Goal: Transaction & Acquisition: Purchase product/service

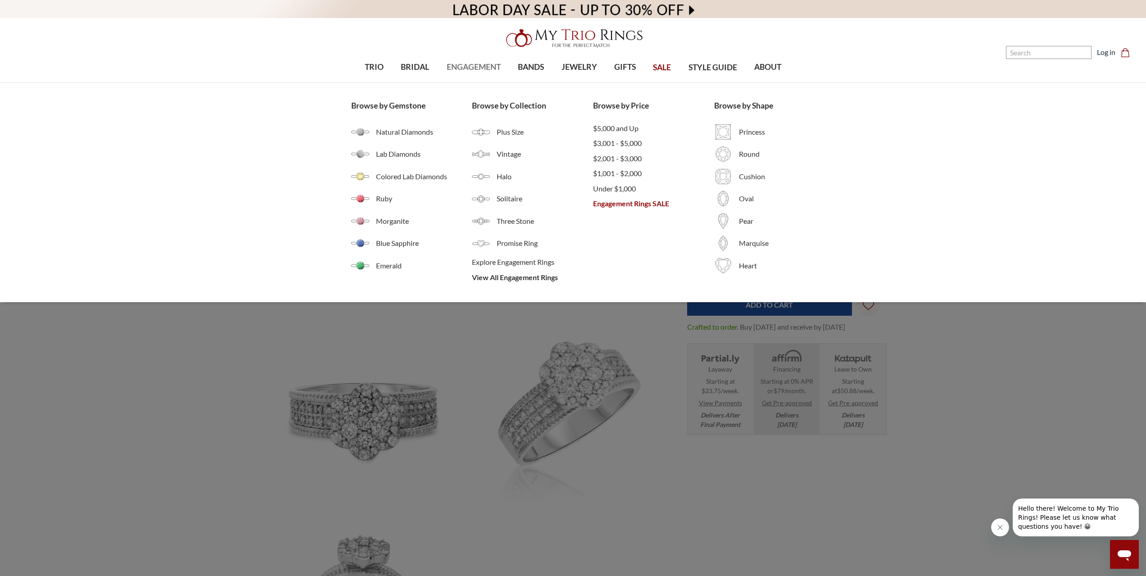
click at [473, 69] on span "ENGAGEMENT" at bounding box center [474, 67] width 54 height 12
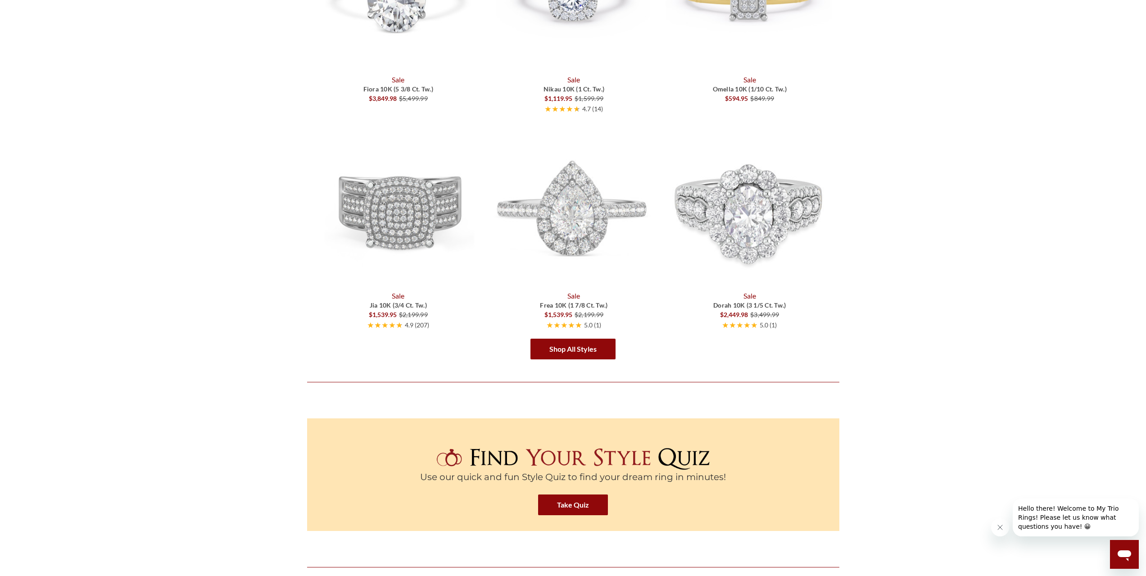
scroll to position [1486, 0]
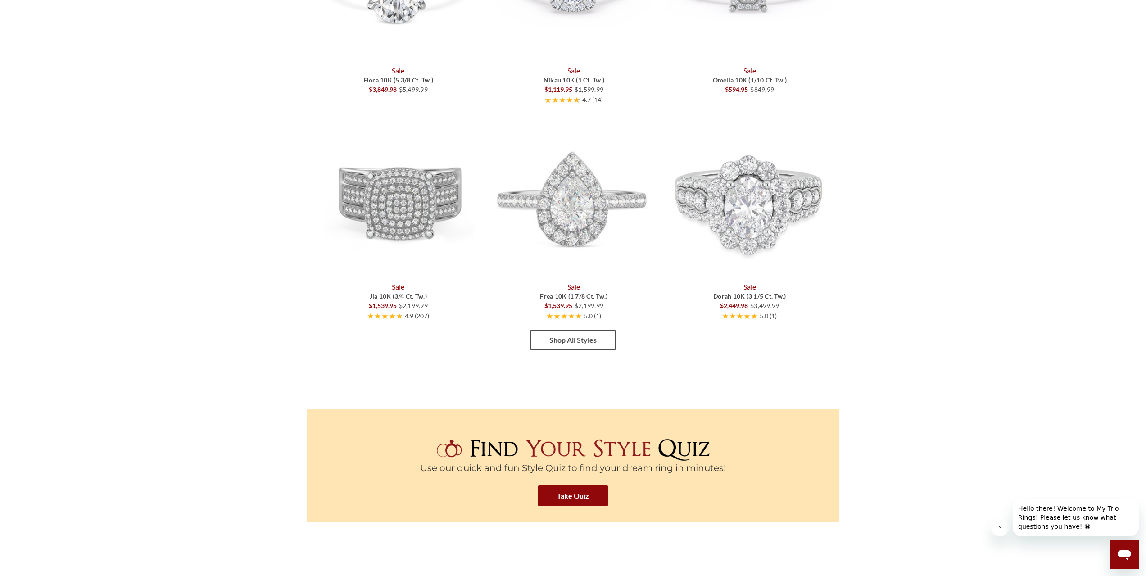
click at [589, 338] on link "Shop All Styles" at bounding box center [572, 340] width 85 height 21
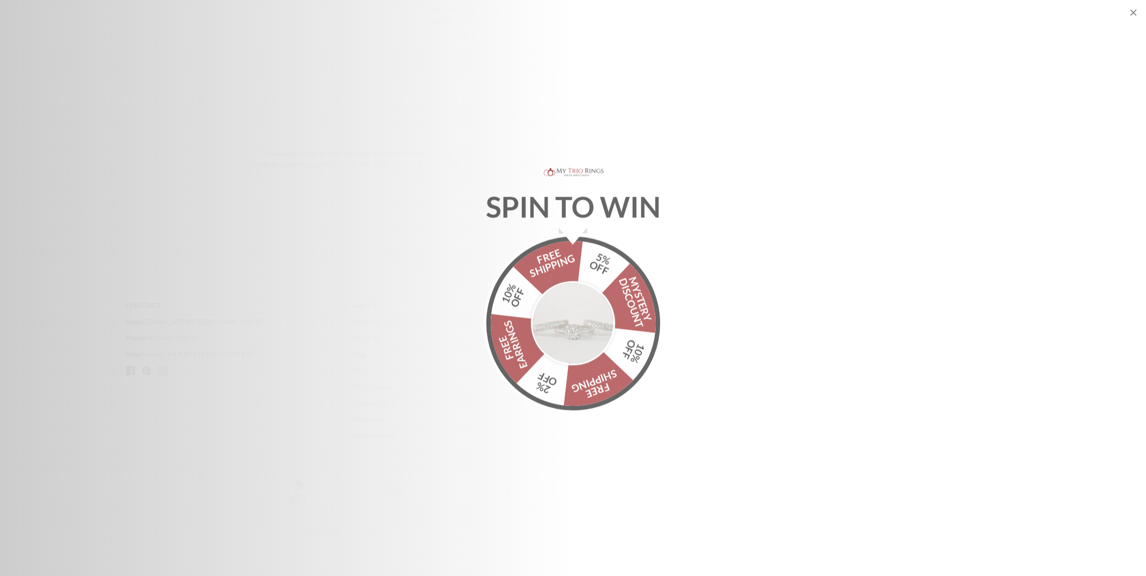
scroll to position [2685, 0]
click at [1131, 15] on icon "Close popup" at bounding box center [1133, 12] width 11 height 11
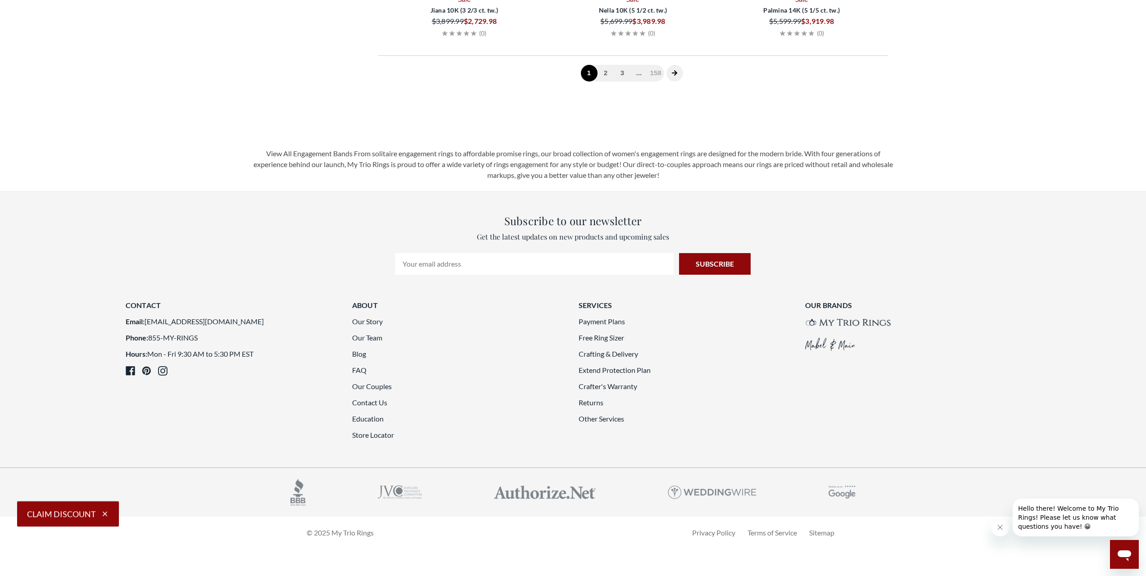
scroll to position [2595, 0]
click at [607, 82] on link "2" at bounding box center [606, 73] width 17 height 17
click at [623, 82] on link "3" at bounding box center [624, 73] width 17 height 17
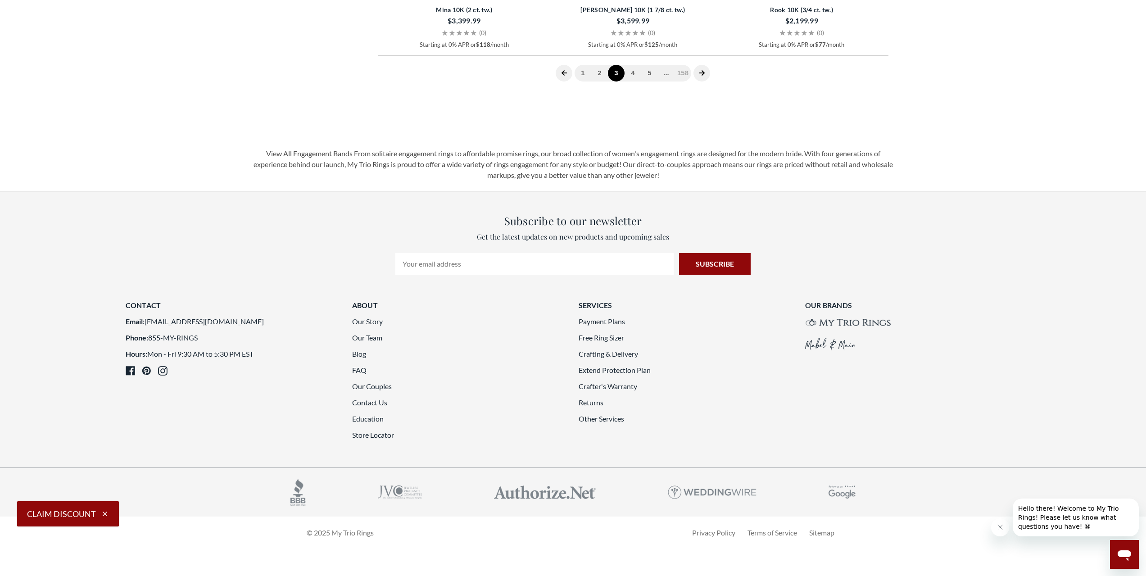
click at [636, 82] on link "4" at bounding box center [633, 73] width 17 height 17
click at [644, 82] on link "5" at bounding box center [641, 73] width 17 height 17
click at [566, 82] on link "1" at bounding box center [566, 73] width 17 height 17
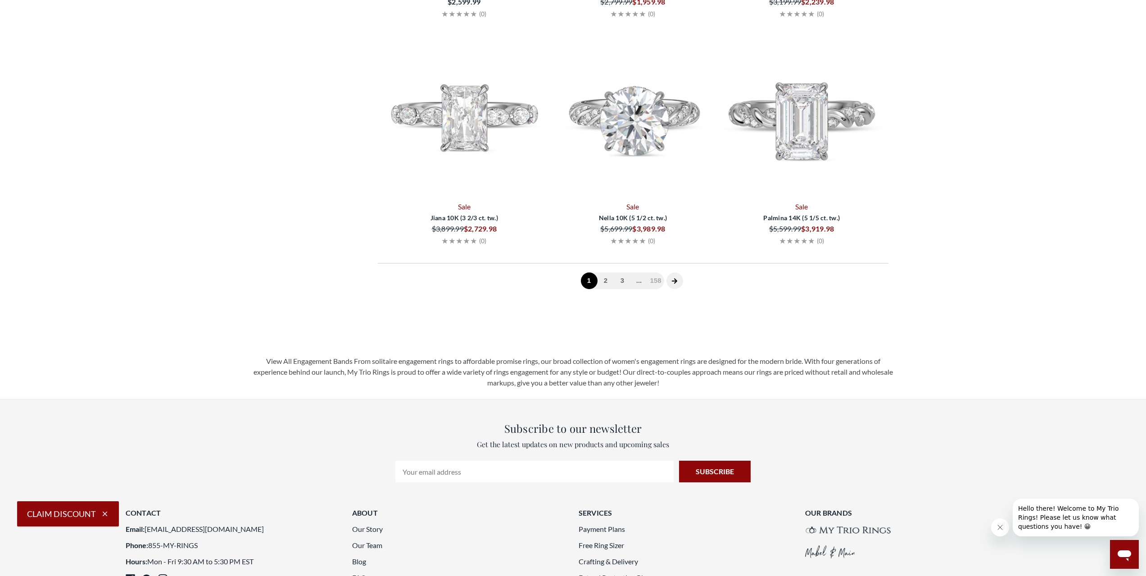
scroll to position [361, 0]
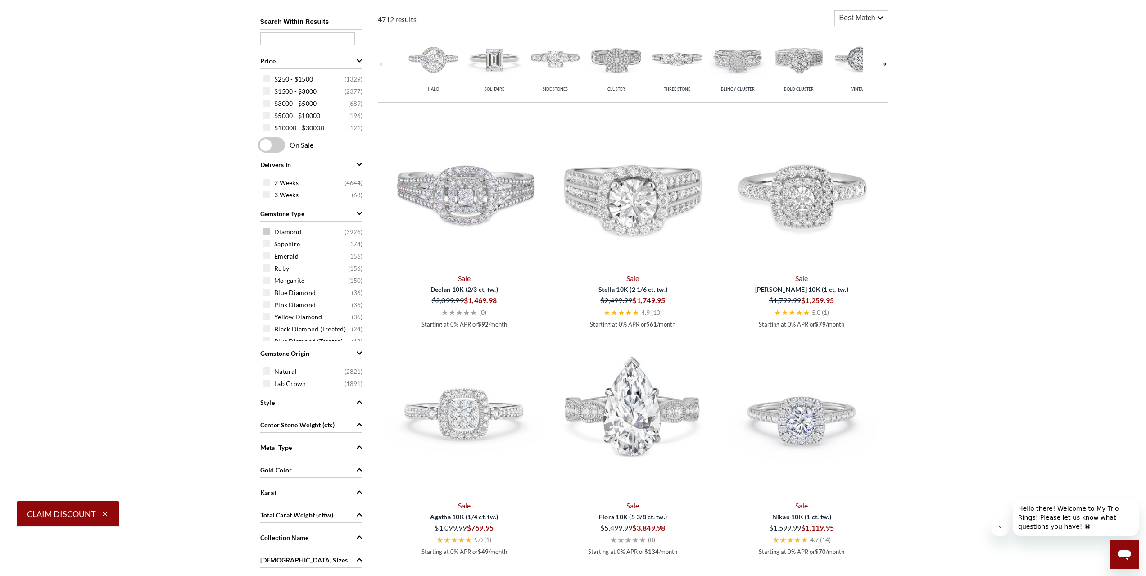
click at [294, 227] on div "Diamond ( 3926 )" at bounding box center [314, 232] width 102 height 10
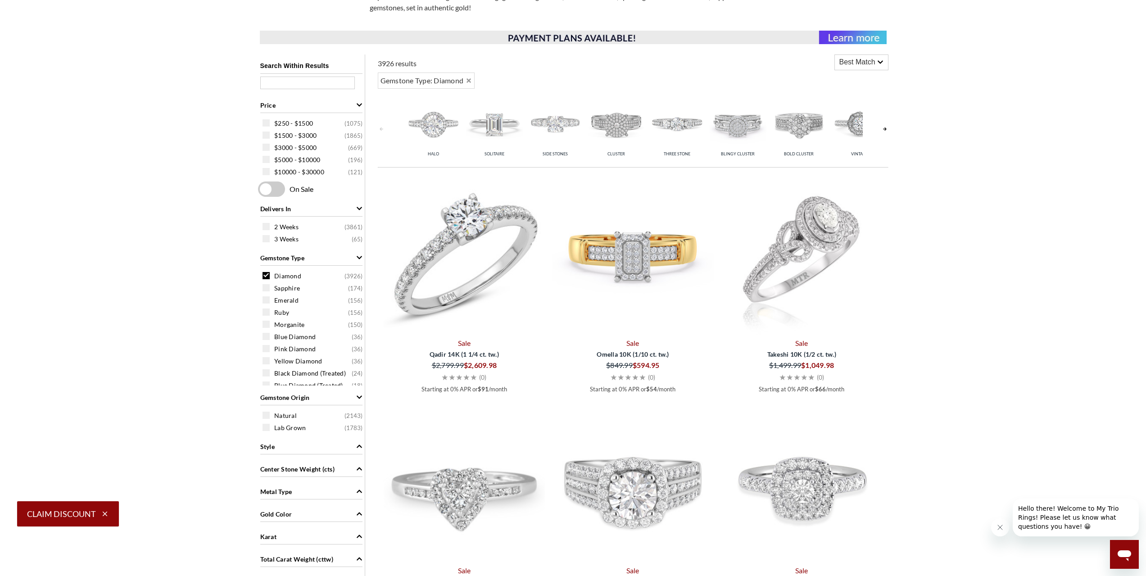
scroll to position [316, 0]
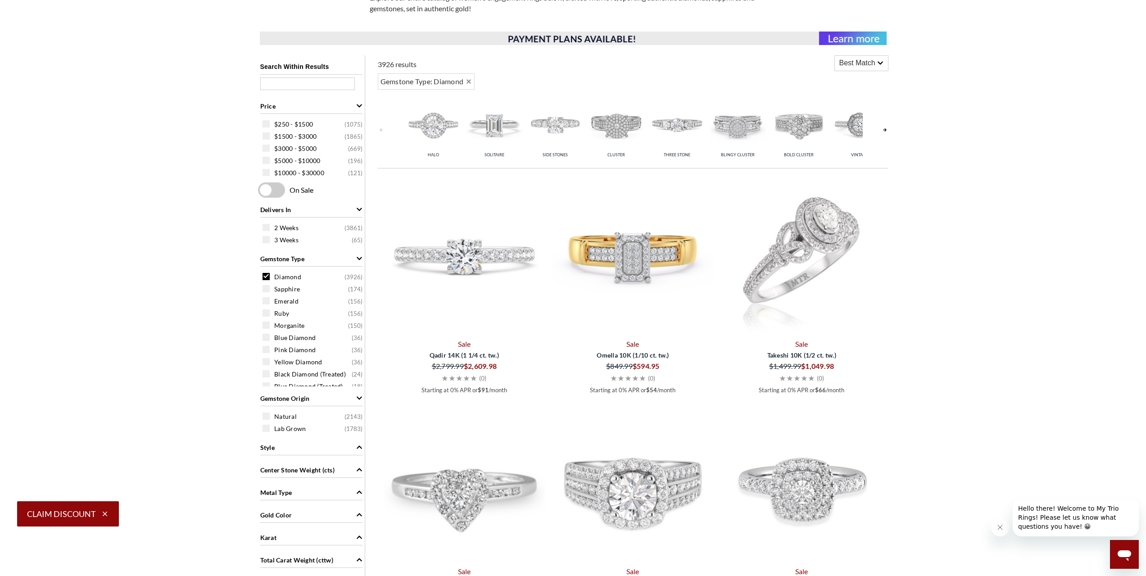
click at [879, 66] on icon at bounding box center [880, 63] width 6 height 6
click at [869, 96] on span "Price: Low to High" at bounding box center [861, 98] width 53 height 27
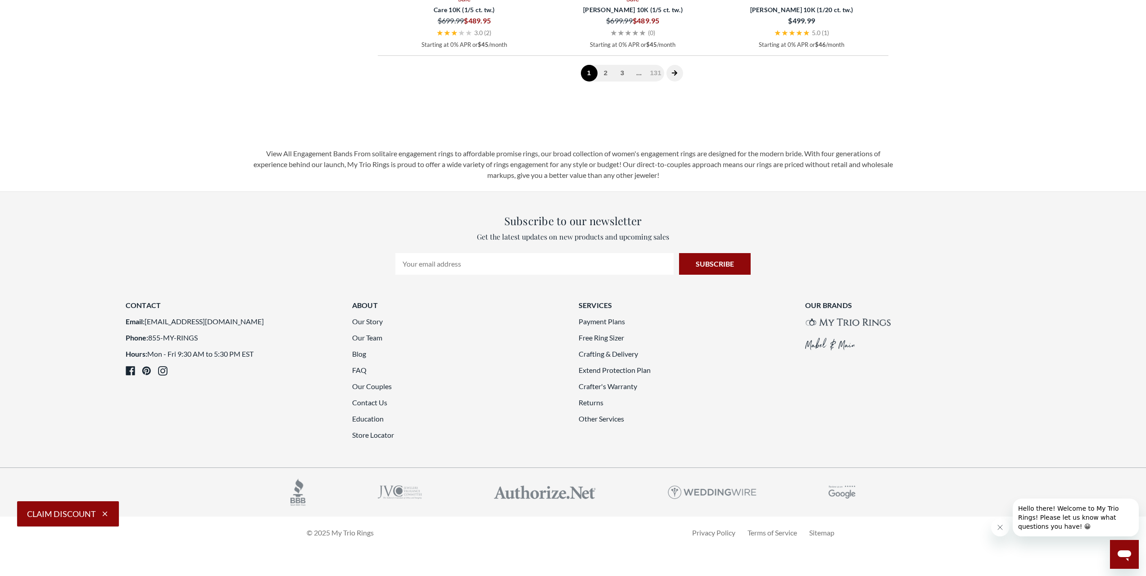
scroll to position [2522, 0]
click at [604, 91] on div "1 2 3 ... 131" at bounding box center [633, 72] width 511 height 35
click at [607, 82] on link "2" at bounding box center [606, 73] width 17 height 17
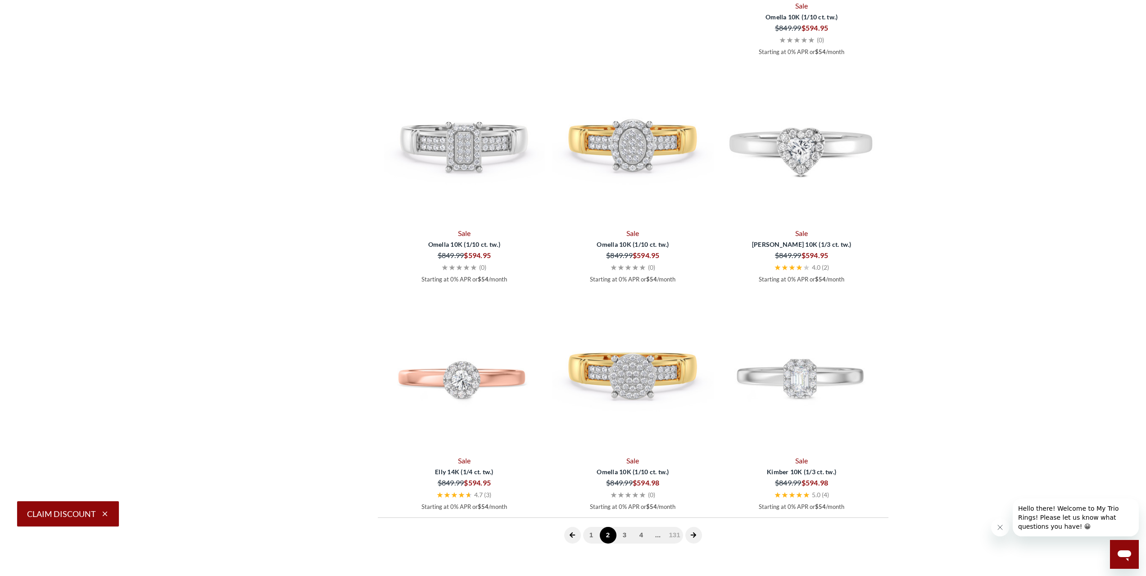
scroll to position [1892, 0]
